Goal: Task Accomplishment & Management: Complete application form

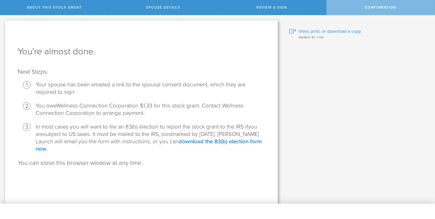
click at [330, 30] on span "View, print, or download a copy." at bounding box center [330, 31] width 63 height 7
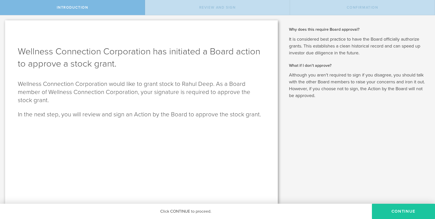
click at [394, 209] on button "Continue" at bounding box center [403, 211] width 63 height 15
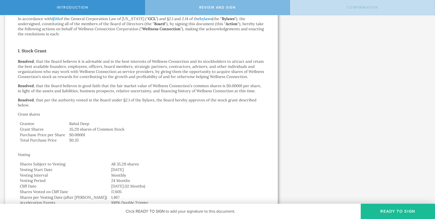
scroll to position [59, 0]
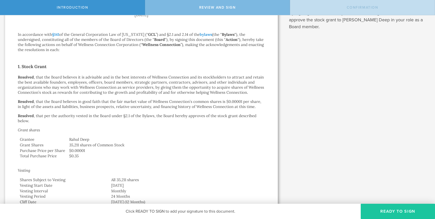
click at [386, 212] on button "Ready to Sign" at bounding box center [398, 211] width 74 height 15
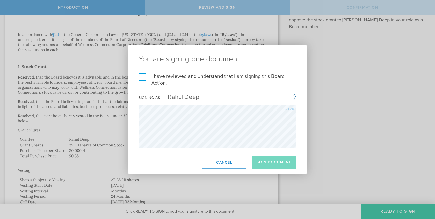
click at [141, 76] on label "I have reviewed and understand that I am signing this Board Action." at bounding box center [218, 79] width 158 height 13
click at [0, 0] on input "I have reviewed and understand that I am signing this Board Action." at bounding box center [0, 0] width 0 height 0
click at [273, 165] on button "Sign Document" at bounding box center [274, 162] width 45 height 13
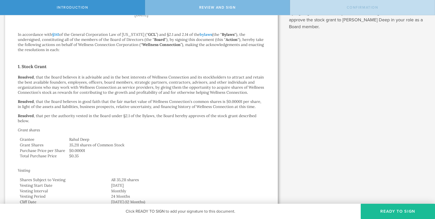
scroll to position [0, 0]
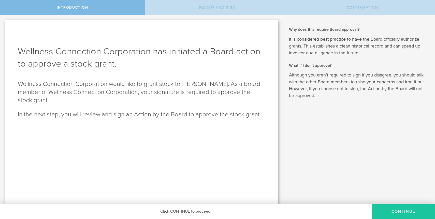
click at [408, 210] on button "Continue" at bounding box center [403, 211] width 63 height 15
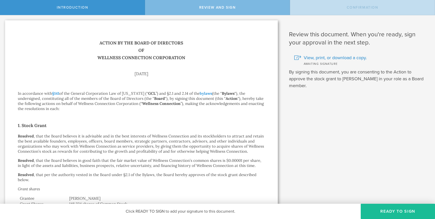
click at [408, 210] on button "Ready to Sign" at bounding box center [398, 211] width 74 height 15
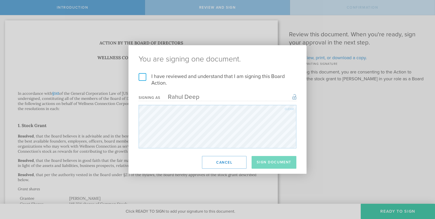
click at [143, 78] on label "I have reviewed and understand that I am signing this Board Action." at bounding box center [218, 79] width 158 height 13
click at [0, 0] on input "I have reviewed and understand that I am signing this Board Action." at bounding box center [0, 0] width 0 height 0
click at [269, 161] on button "Sign Document" at bounding box center [274, 162] width 45 height 13
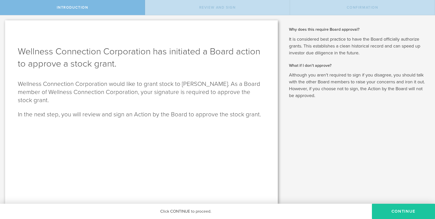
click at [400, 210] on button "Continue" at bounding box center [403, 211] width 63 height 15
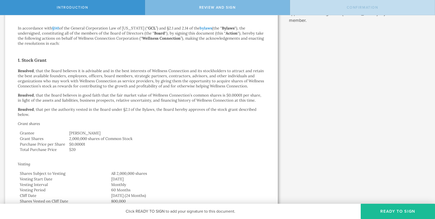
scroll to position [66, 0]
click at [389, 208] on button "Ready to Sign" at bounding box center [398, 211] width 74 height 15
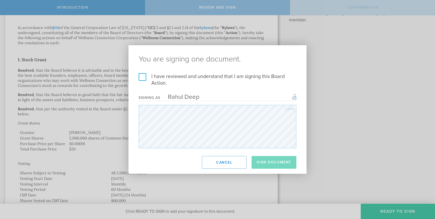
click at [142, 76] on label "I have reviewed and understand that I am signing this Board Action." at bounding box center [218, 79] width 158 height 13
click at [0, 0] on input "I have reviewed and understand that I am signing this Board Action." at bounding box center [0, 0] width 0 height 0
click at [277, 162] on button "Sign Document" at bounding box center [274, 162] width 45 height 13
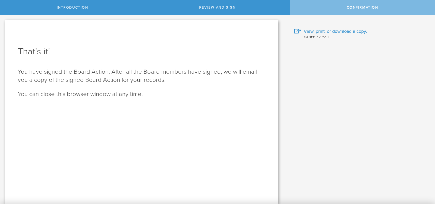
scroll to position [0, 0]
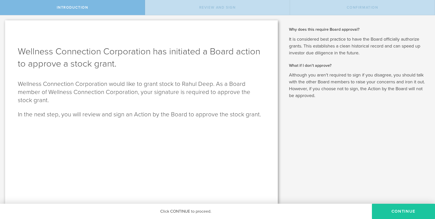
click at [387, 209] on button "Continue" at bounding box center [403, 211] width 63 height 15
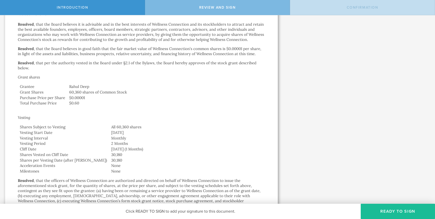
scroll to position [112, 0]
click at [382, 212] on button "Ready to Sign" at bounding box center [398, 211] width 74 height 15
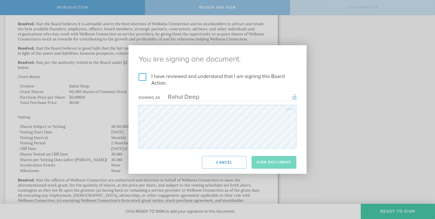
click at [143, 80] on label "I have reviewed and understand that I am signing this Board Action." at bounding box center [218, 79] width 158 height 13
click at [0, 0] on input "I have reviewed and understand that I am signing this Board Action." at bounding box center [0, 0] width 0 height 0
click at [275, 165] on button "Sign Document" at bounding box center [274, 162] width 45 height 13
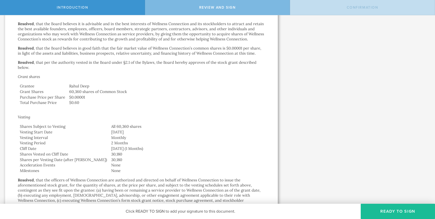
scroll to position [0, 0]
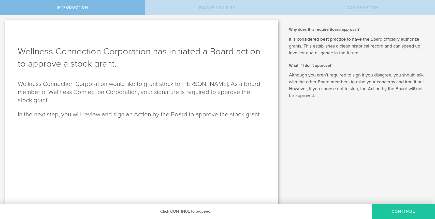
click at [401, 211] on button "Continue" at bounding box center [403, 211] width 63 height 15
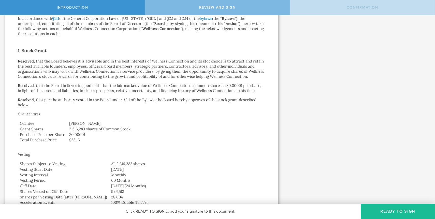
scroll to position [75, 0]
click at [383, 212] on button "Ready to Sign" at bounding box center [398, 211] width 74 height 15
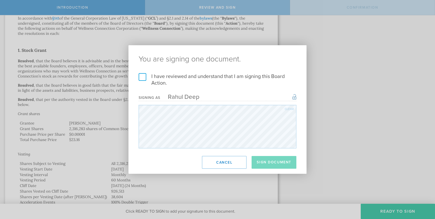
click at [142, 78] on label "I have reviewed and understand that I am signing this Board Action." at bounding box center [218, 79] width 158 height 13
click at [0, 0] on input "I have reviewed and understand that I am signing this Board Action." at bounding box center [0, 0] width 0 height 0
click at [273, 166] on button "Sign Document" at bounding box center [274, 162] width 45 height 13
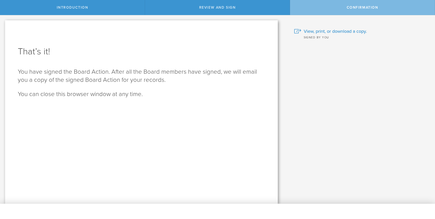
scroll to position [0, 0]
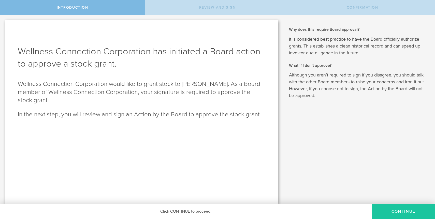
click at [387, 208] on button "Continue" at bounding box center [403, 211] width 63 height 15
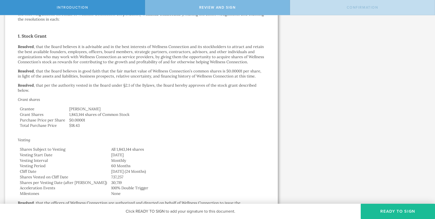
scroll to position [91, 0]
click at [385, 215] on button "Ready to Sign" at bounding box center [398, 211] width 74 height 15
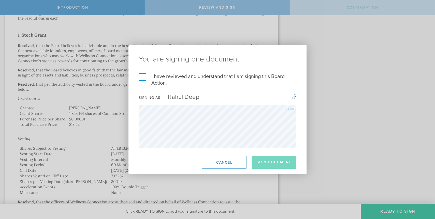
click at [143, 77] on label "I have reviewed and understand that I am signing this Board Action." at bounding box center [218, 79] width 158 height 13
click at [0, 0] on input "I have reviewed and understand that I am signing this Board Action." at bounding box center [0, 0] width 0 height 0
click at [268, 161] on button "Sign Document" at bounding box center [274, 162] width 45 height 13
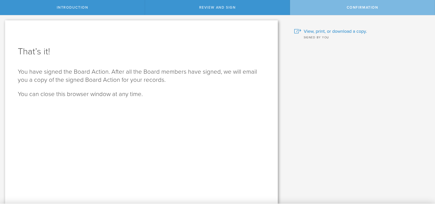
scroll to position [0, 0]
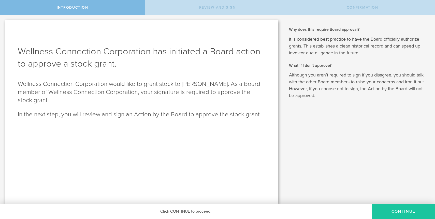
click at [402, 216] on button "Continue" at bounding box center [403, 211] width 63 height 15
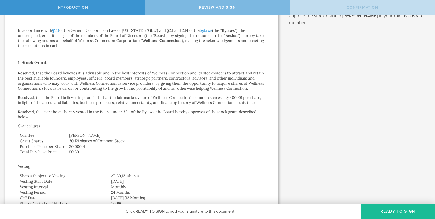
scroll to position [67, 0]
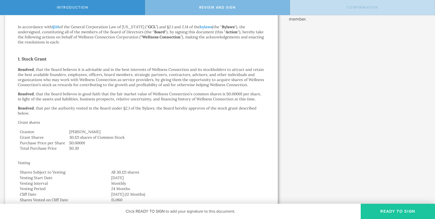
click at [371, 212] on button "Ready to Sign" at bounding box center [398, 211] width 74 height 15
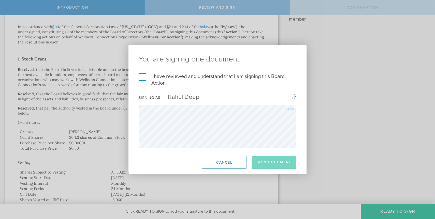
click at [143, 76] on label "I have reviewed and understand that I am signing this Board Action." at bounding box center [218, 79] width 158 height 13
click at [0, 0] on input "I have reviewed and understand that I am signing this Board Action." at bounding box center [0, 0] width 0 height 0
click at [281, 160] on button "Sign Document" at bounding box center [274, 162] width 45 height 13
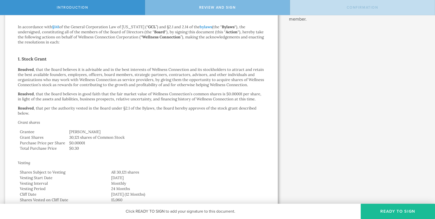
scroll to position [0, 0]
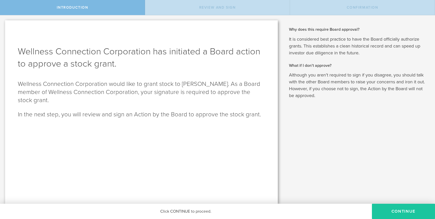
click at [405, 213] on button "Continue" at bounding box center [403, 211] width 63 height 15
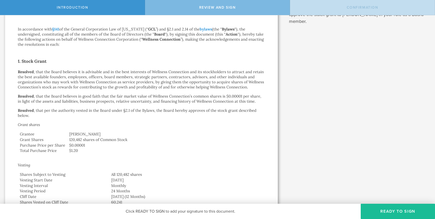
scroll to position [64, 0]
click at [384, 210] on button "Ready to Sign" at bounding box center [398, 211] width 74 height 15
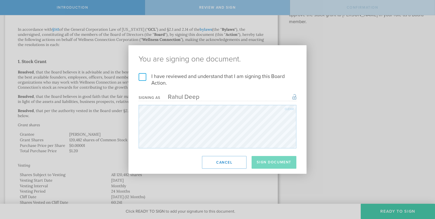
click at [142, 78] on label "I have reviewed and understand that I am signing this Board Action." at bounding box center [218, 79] width 158 height 13
click at [0, 0] on input "I have reviewed and understand that I am signing this Board Action." at bounding box center [0, 0] width 0 height 0
click at [285, 163] on button "Sign Document" at bounding box center [274, 162] width 45 height 13
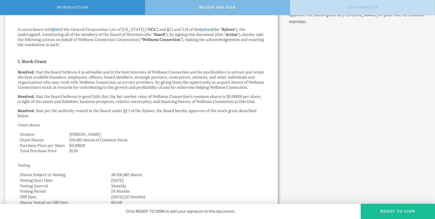
scroll to position [0, 0]
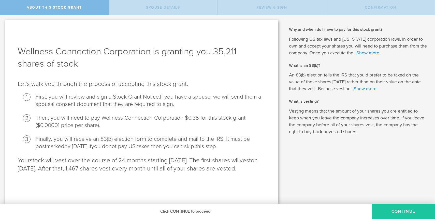
click at [388, 212] on button "CONTINUE" at bounding box center [403, 211] width 63 height 15
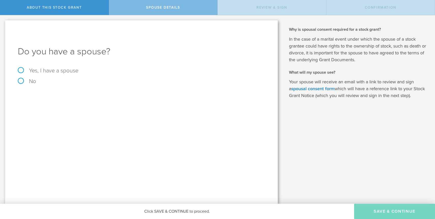
click at [52, 71] on label "Yes, I have a spouse" at bounding box center [141, 71] width 247 height 6
click at [3, 23] on input "Yes, I have a spouse" at bounding box center [1, 19] width 3 height 8
radio input "true"
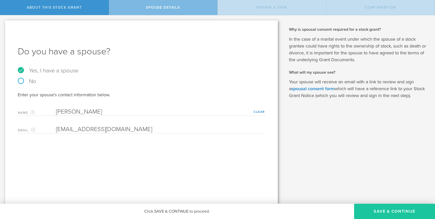
click at [381, 211] on button "Save & Continue" at bounding box center [394, 211] width 81 height 15
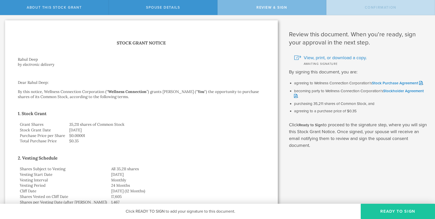
click at [391, 213] on button "Ready to Sign" at bounding box center [398, 211] width 74 height 15
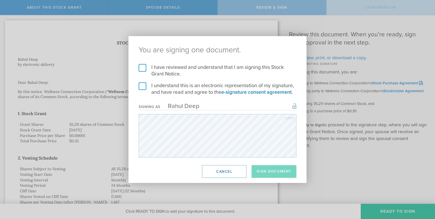
click at [143, 70] on label "I have reviewed and understand that I am signing this Stock Grant Notice." at bounding box center [218, 70] width 158 height 13
click at [0, 0] on input "I have reviewed and understand that I am signing this Stock Grant Notice." at bounding box center [0, 0] width 0 height 0
click at [145, 85] on label "I understand this is an electronic representation of my signature, and have rea…" at bounding box center [218, 88] width 158 height 13
click at [0, 0] on input "I understand this is an electronic representation of my signature, and have rea…" at bounding box center [0, 0] width 0 height 0
click at [278, 171] on button "Sign Document" at bounding box center [274, 171] width 45 height 13
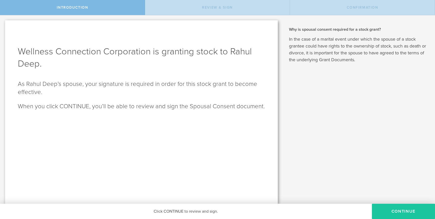
click at [394, 212] on button "CONTINUE" at bounding box center [403, 211] width 63 height 15
